Goal: Task Accomplishment & Management: Manage account settings

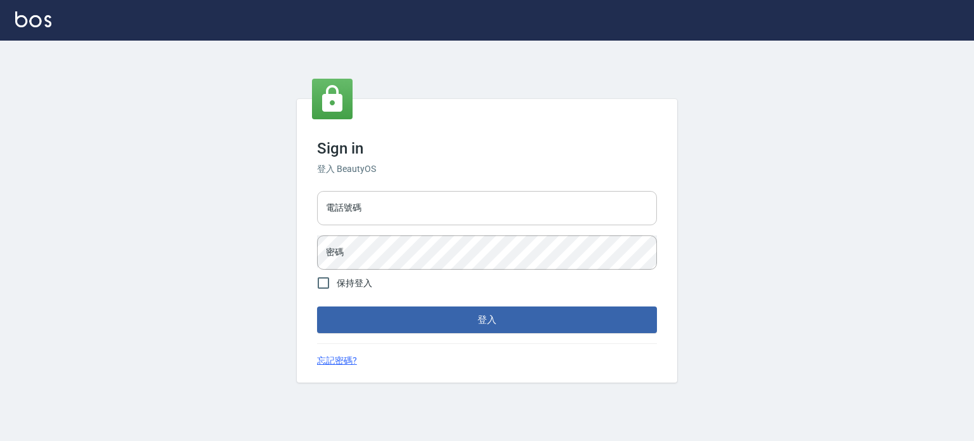
click at [409, 207] on input "電話號碼" at bounding box center [487, 208] width 340 height 34
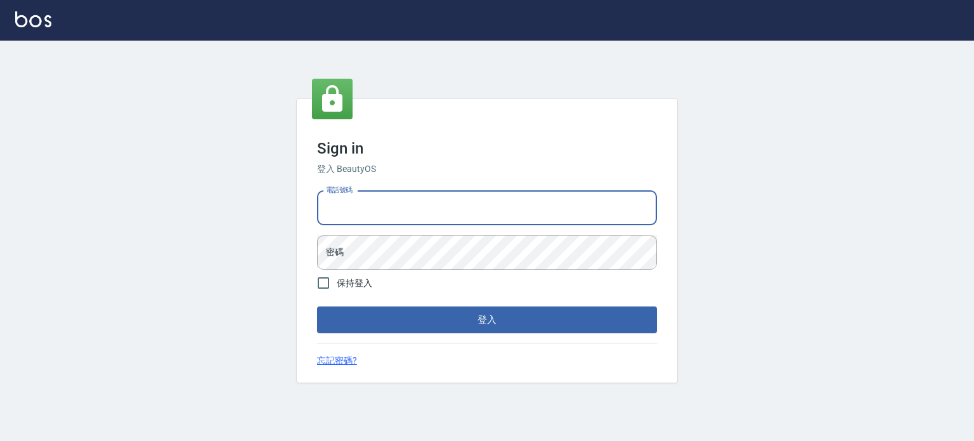
type input "0953539532"
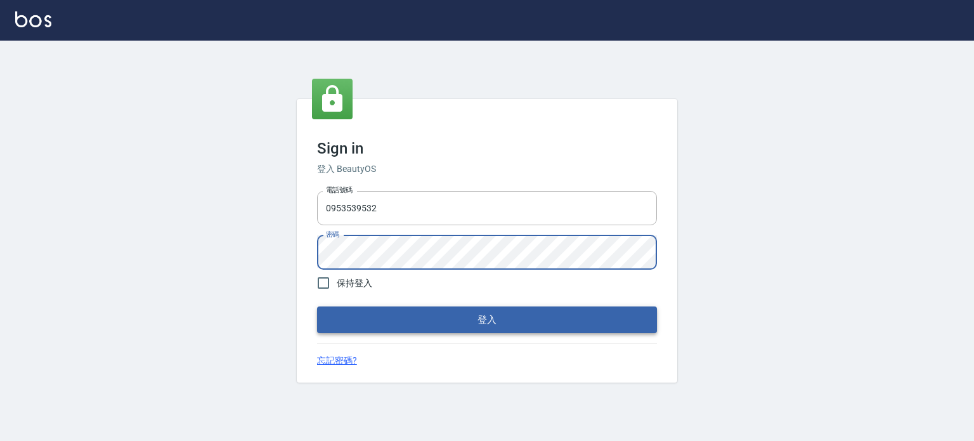
click at [543, 320] on button "登入" at bounding box center [487, 319] width 340 height 27
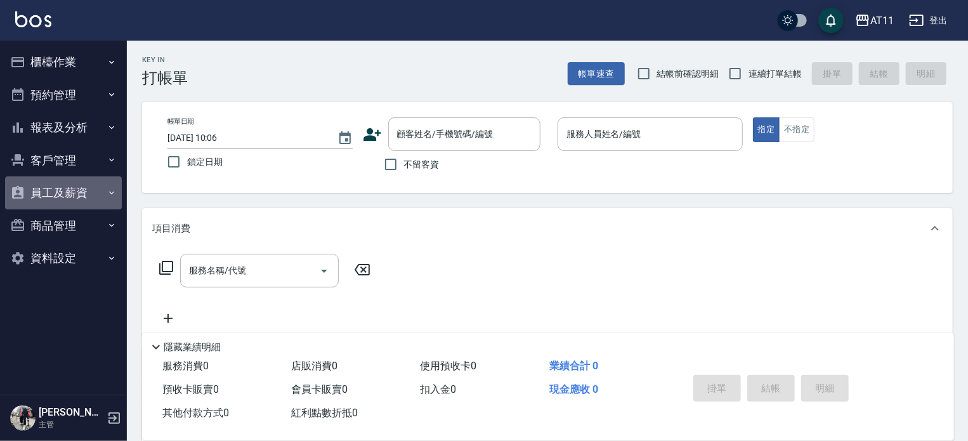
click at [73, 186] on button "員工及薪資" at bounding box center [63, 192] width 117 height 33
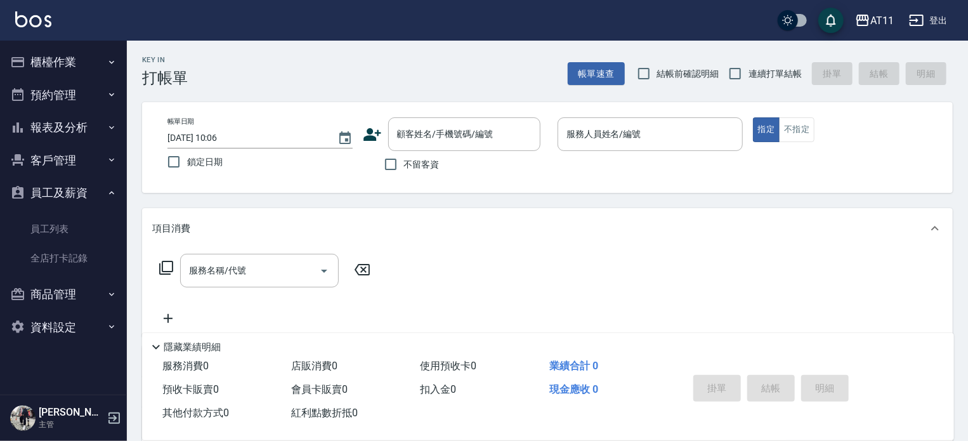
click at [83, 129] on button "報表及分析" at bounding box center [63, 127] width 117 height 33
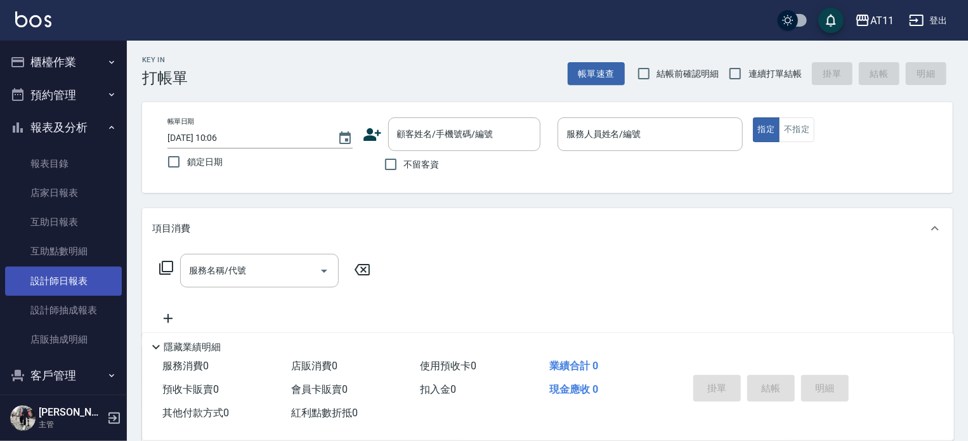
click at [91, 277] on link "設計師日報表" at bounding box center [63, 280] width 117 height 29
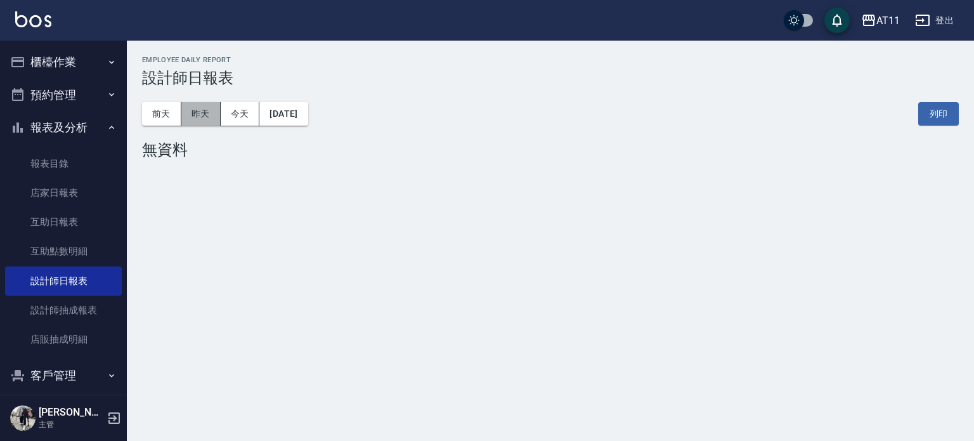
click at [212, 112] on button "昨天" at bounding box center [200, 113] width 39 height 23
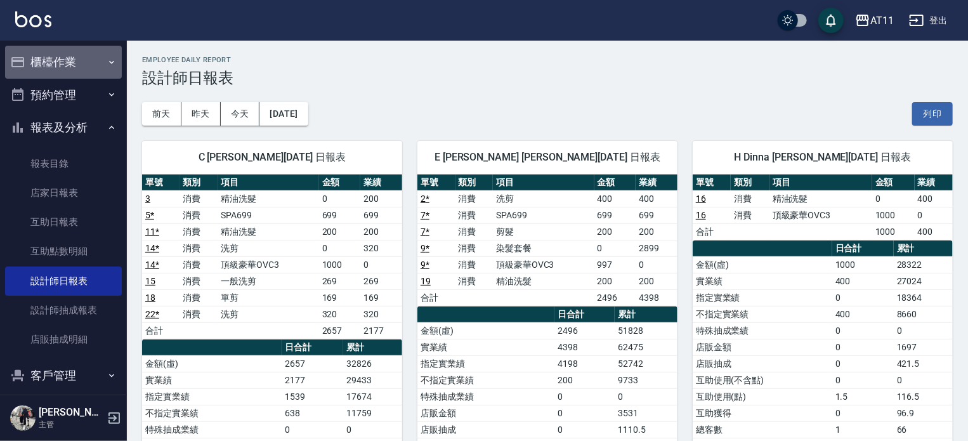
click at [102, 51] on button "櫃檯作業" at bounding box center [63, 62] width 117 height 33
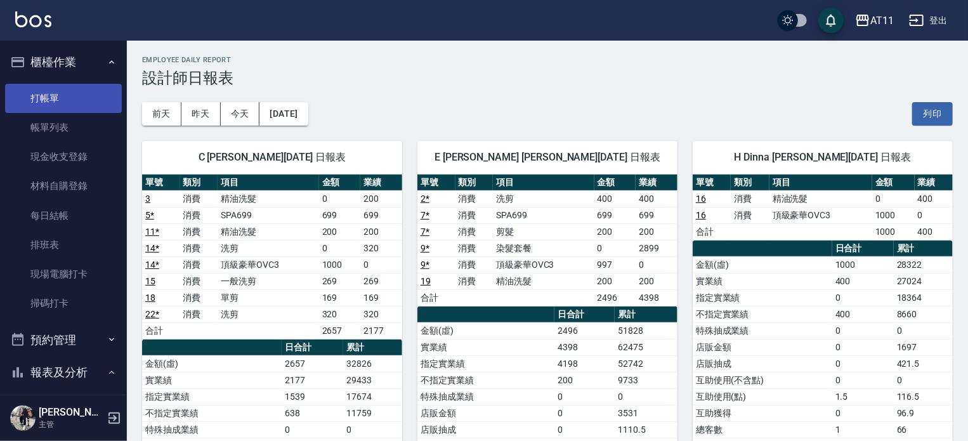
click at [69, 95] on link "打帳單" at bounding box center [63, 98] width 117 height 29
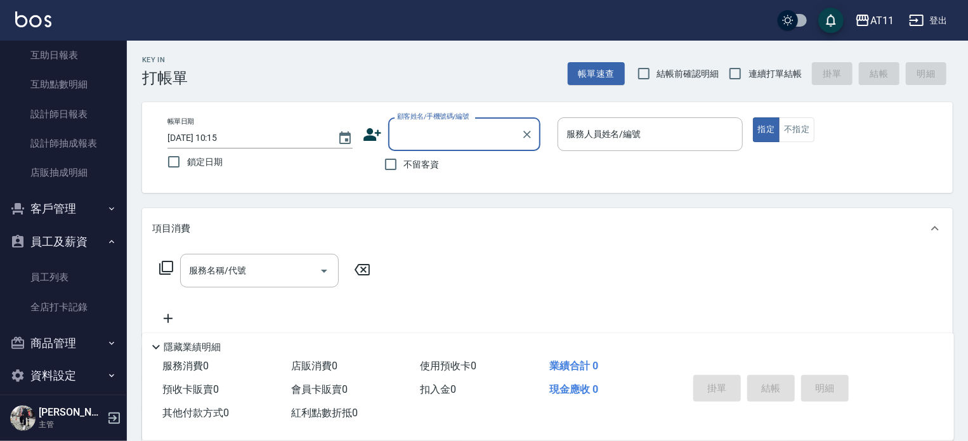
scroll to position [424, 0]
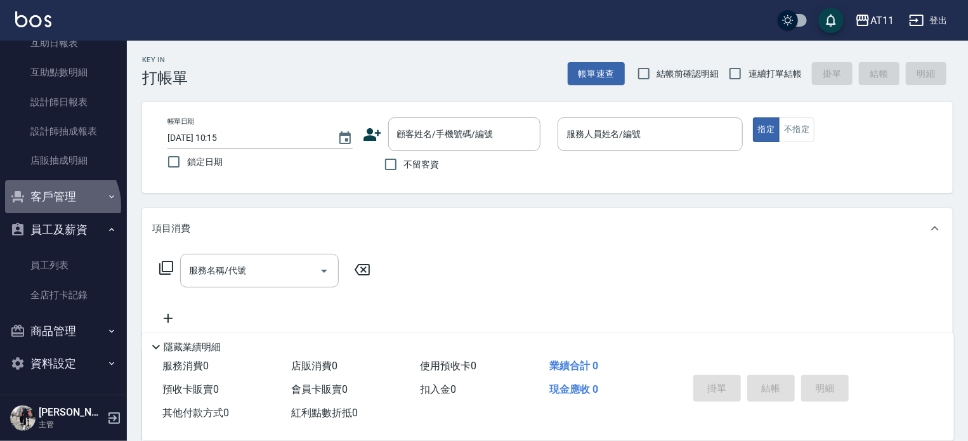
click at [58, 205] on button "客戶管理" at bounding box center [63, 196] width 117 height 33
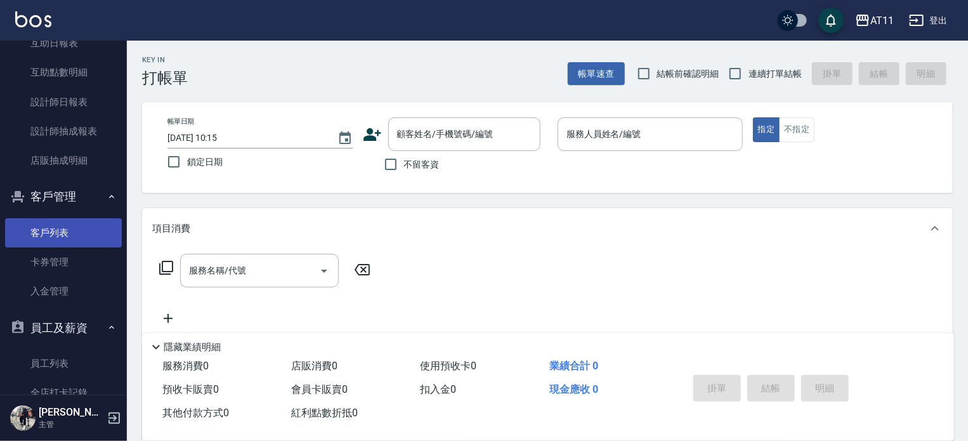
click at [68, 235] on link "客戶列表" at bounding box center [63, 232] width 117 height 29
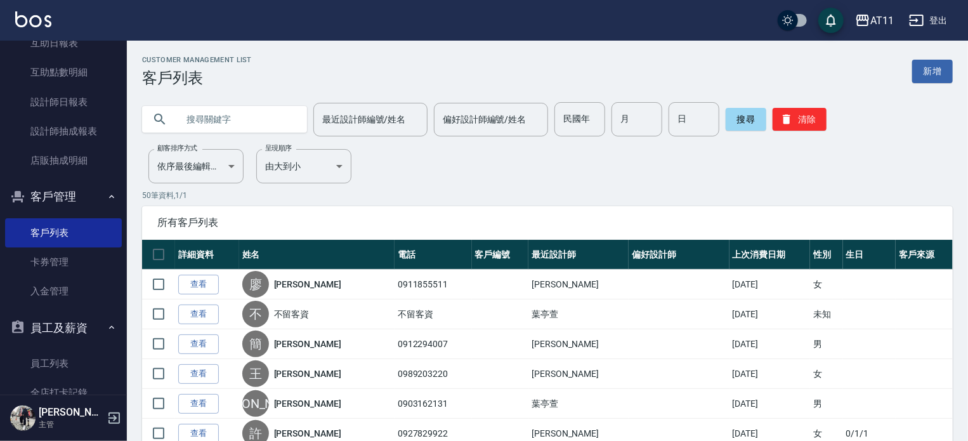
click at [264, 116] on input "text" at bounding box center [237, 119] width 119 height 34
type input "林"
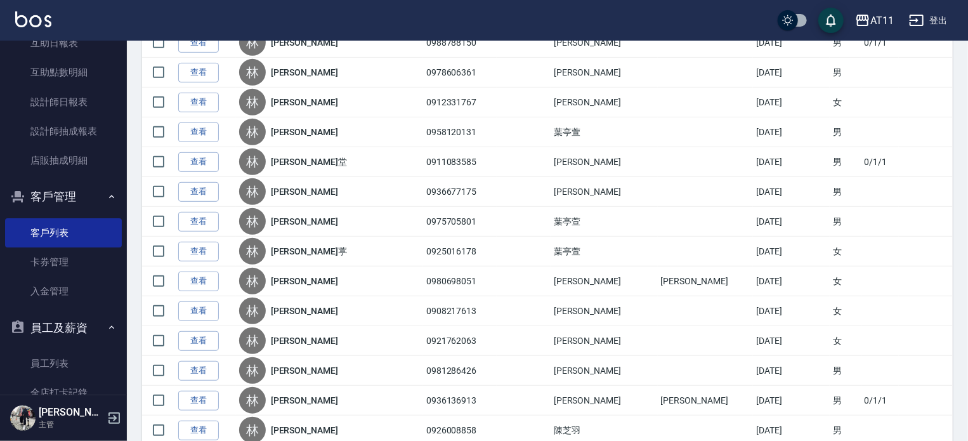
scroll to position [444, 0]
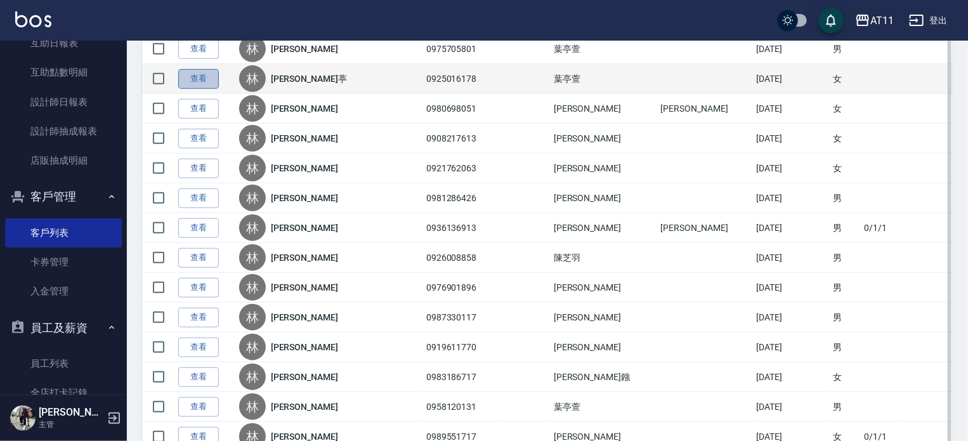
click at [209, 78] on link "查看" at bounding box center [198, 79] width 41 height 20
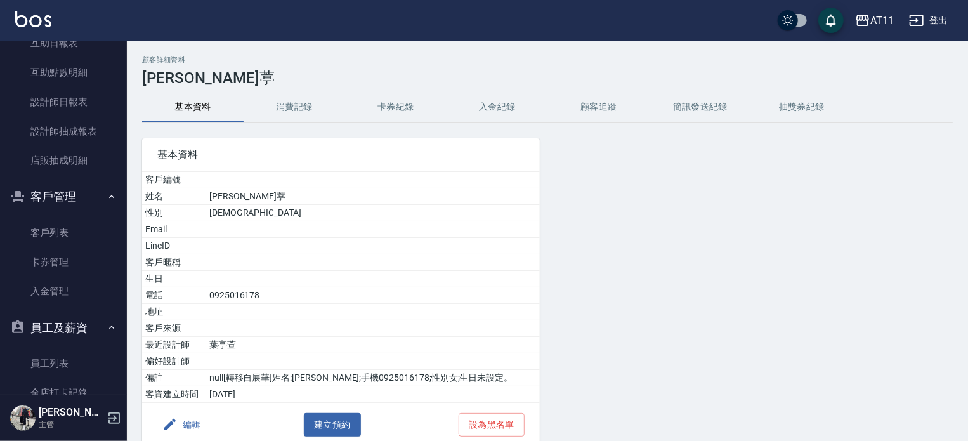
click at [512, 102] on button "入金紀錄" at bounding box center [497, 107] width 101 height 30
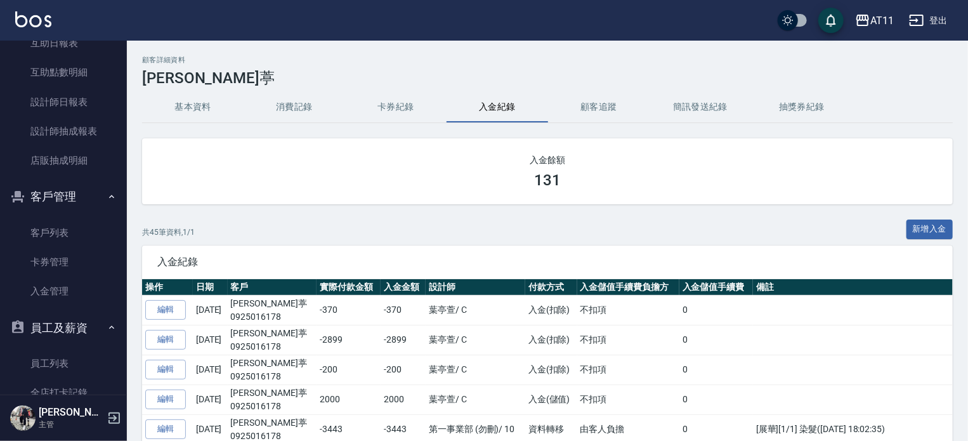
click at [56, 9] on div "AT11 登出" at bounding box center [484, 20] width 968 height 41
click at [16, 25] on img at bounding box center [33, 19] width 36 height 16
